Goal: Obtain resource: Obtain resource

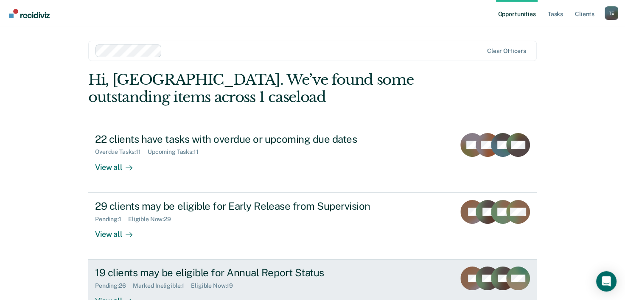
click at [302, 273] on div "19 clients may be eligible for Annual Report Status" at bounding box center [244, 273] width 298 height 12
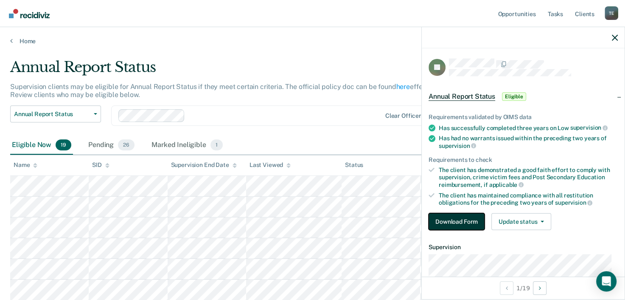
click at [453, 217] on button "Download Form" at bounding box center [456, 221] width 56 height 17
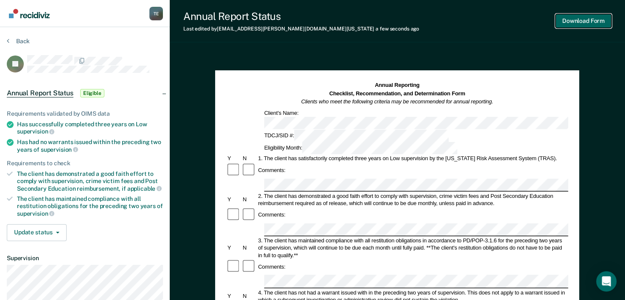
click at [584, 21] on button "Download Form" at bounding box center [583, 21] width 56 height 14
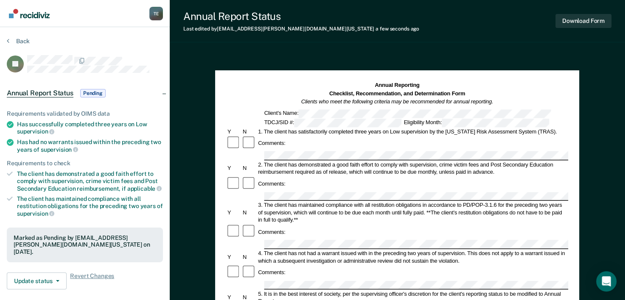
click at [137, 46] on div "Back" at bounding box center [85, 46] width 156 height 18
click at [19, 35] on section "Back JT Annual Report Status Pending Requirements validated by OIMS data Has su…" at bounding box center [85, 239] width 170 height 425
click at [16, 41] on button "Back" at bounding box center [18, 41] width 23 height 8
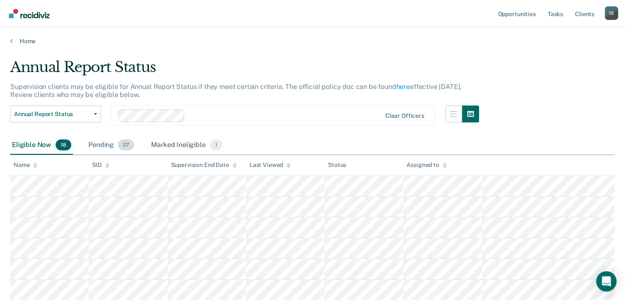
click at [97, 147] on div "Pending 27" at bounding box center [111, 145] width 49 height 19
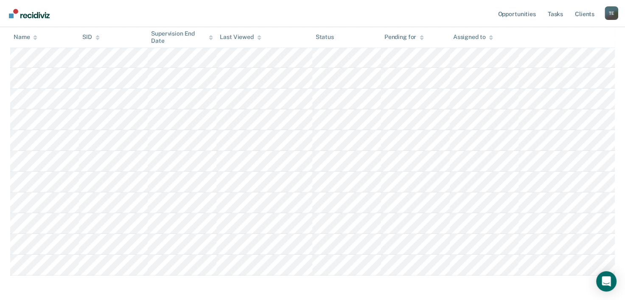
scroll to position [464, 0]
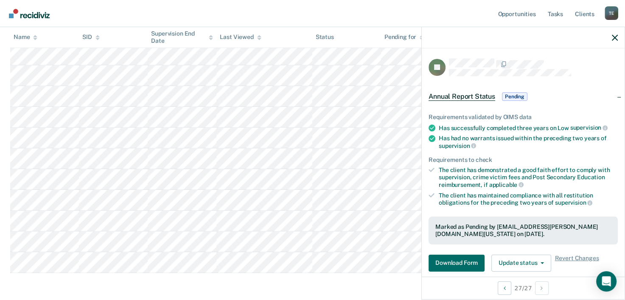
click at [456, 273] on div "Requirements validated by OIMS data Has successfully completed three years on L…" at bounding box center [523, 189] width 203 height 179
click at [458, 265] on button "Download Form" at bounding box center [456, 263] width 56 height 17
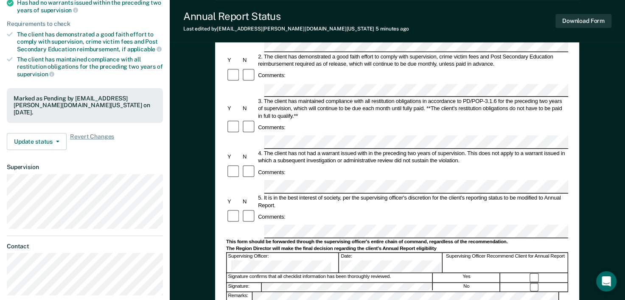
scroll to position [143, 0]
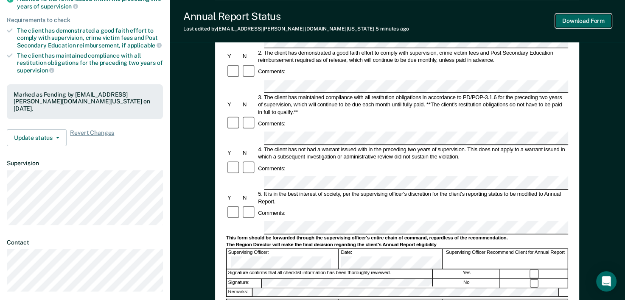
click at [579, 20] on button "Download Form" at bounding box center [583, 21] width 56 height 14
